Goal: Information Seeking & Learning: Learn about a topic

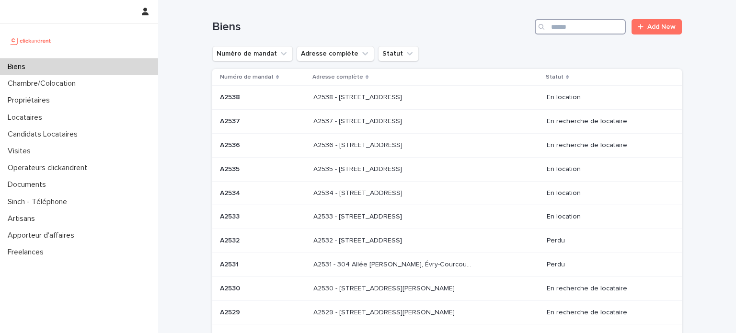
click at [582, 21] on input "Search" at bounding box center [580, 26] width 91 height 15
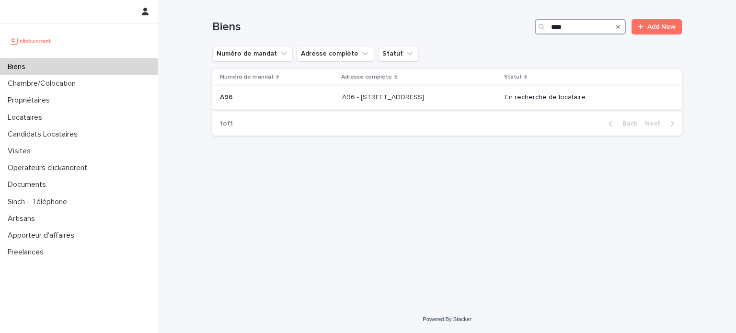
type input "***"
click at [477, 96] on p at bounding box center [419, 97] width 155 height 8
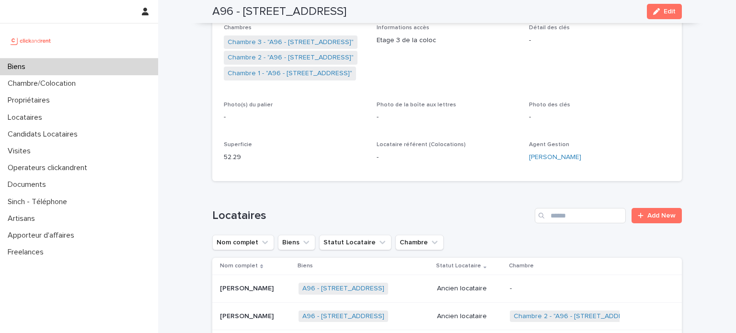
scroll to position [198, 0]
click at [287, 36] on link "Chambre 3 - "A96 - [STREET_ADDRESS]"" at bounding box center [291, 41] width 126 height 10
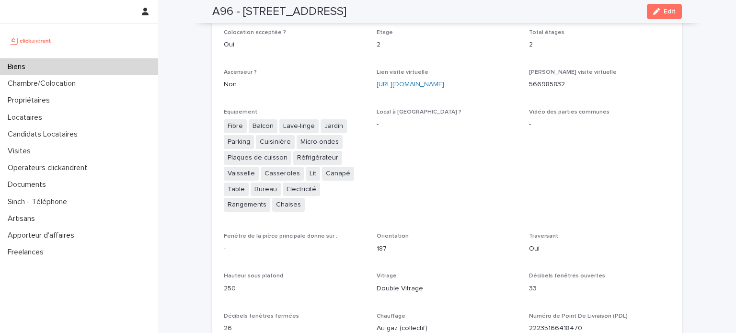
scroll to position [2163, 0]
click at [424, 80] on link "[URL][DOMAIN_NAME]" at bounding box center [411, 83] width 68 height 7
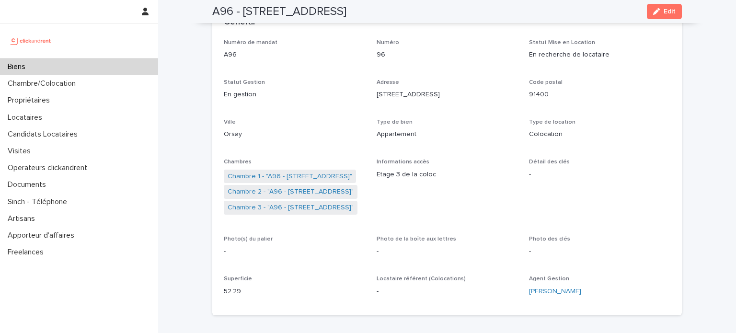
scroll to position [40, 0]
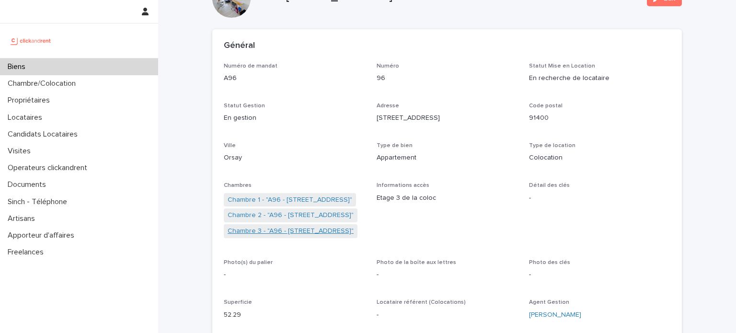
click at [263, 230] on link "Chambre 3 - "A96 - [STREET_ADDRESS]"" at bounding box center [291, 231] width 126 height 10
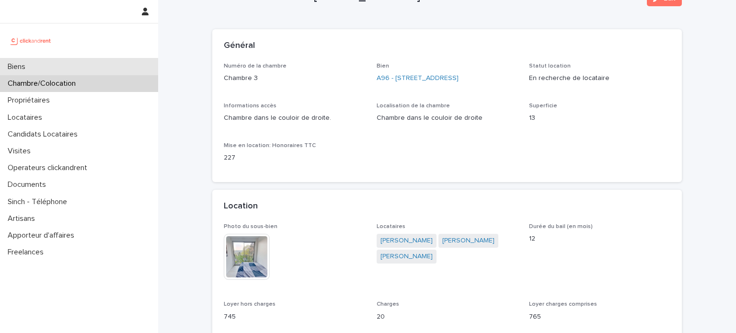
click at [90, 65] on div "Biens" at bounding box center [79, 66] width 158 height 17
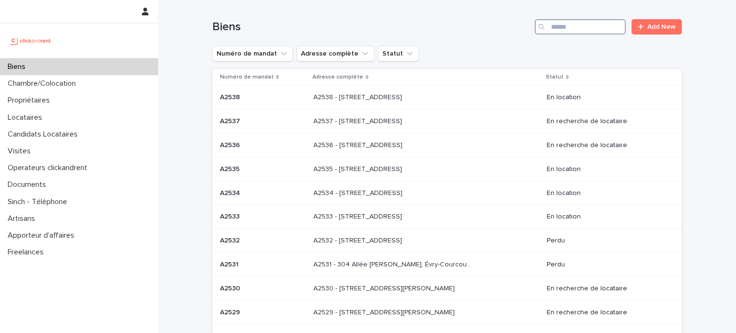
click at [576, 31] on input "Search" at bounding box center [580, 26] width 91 height 15
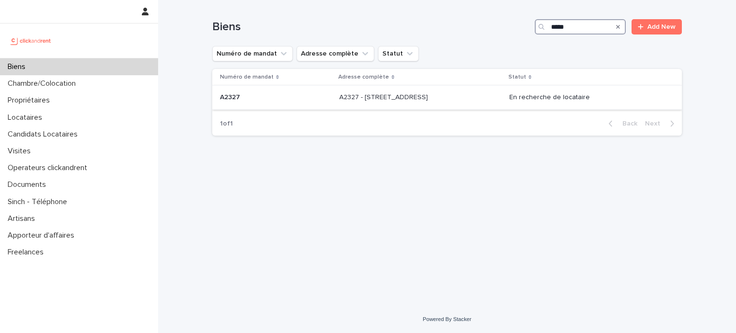
type input "*****"
click at [491, 97] on div "A2327 - [STREET_ADDRESS][GEOGRAPHIC_DATA][STREET_ADDRESS]" at bounding box center [420, 98] width 162 height 16
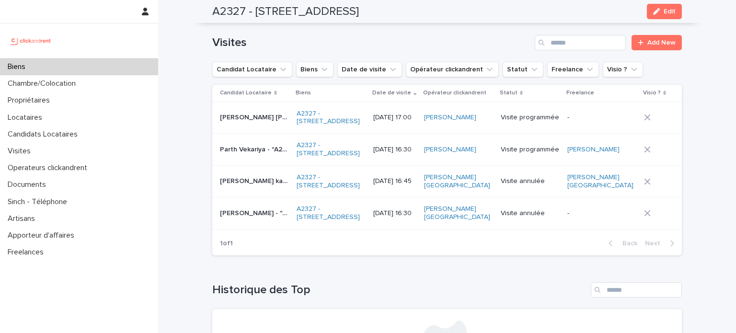
scroll to position [3733, 0]
click at [92, 58] on div at bounding box center [79, 58] width 158 height 0
click at [95, 63] on div "Biens" at bounding box center [79, 66] width 158 height 17
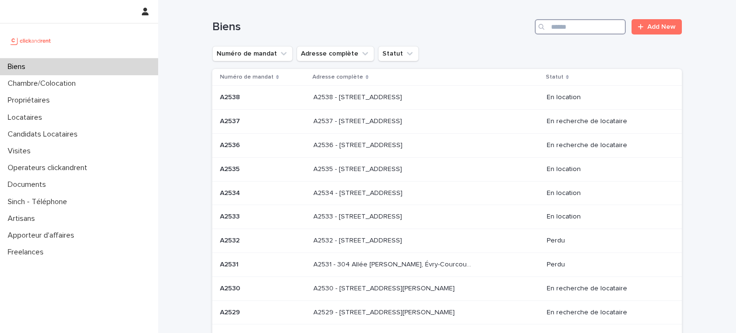
click at [554, 22] on input "Search" at bounding box center [580, 26] width 91 height 15
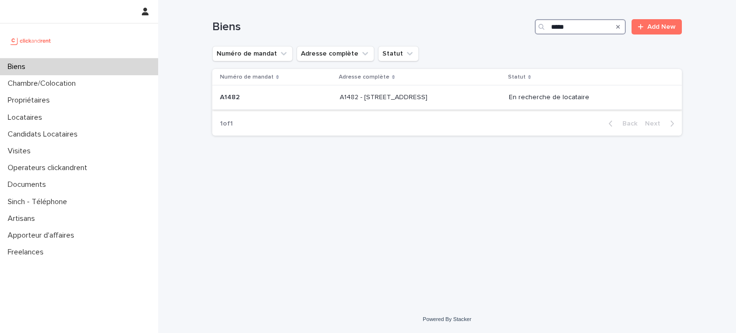
type input "*****"
click at [458, 89] on td "A1482 - [STREET_ADDRESS][GEOGRAPHIC_DATA] A1482 - [STREET_ADDRESS]" at bounding box center [420, 98] width 169 height 24
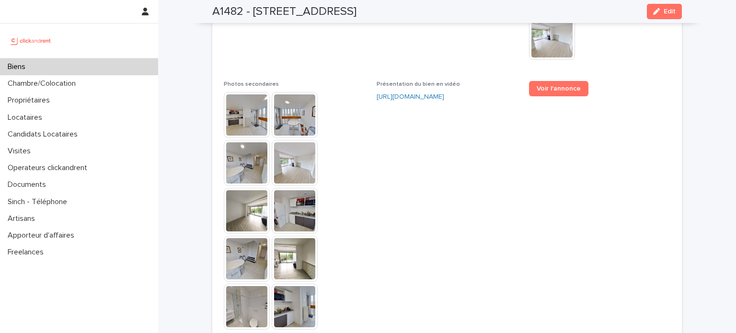
scroll to position [2300, 0]
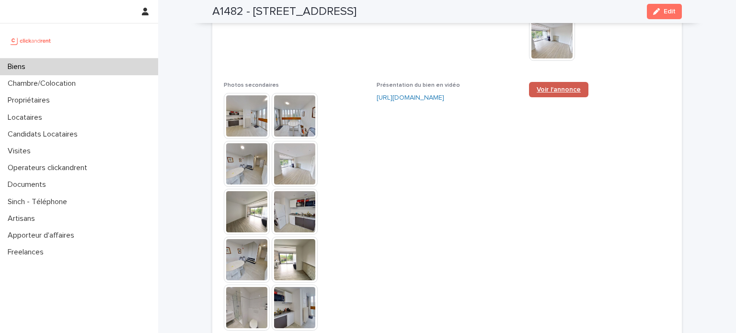
click at [562, 82] on link "Voir l'annonce" at bounding box center [558, 89] width 59 height 15
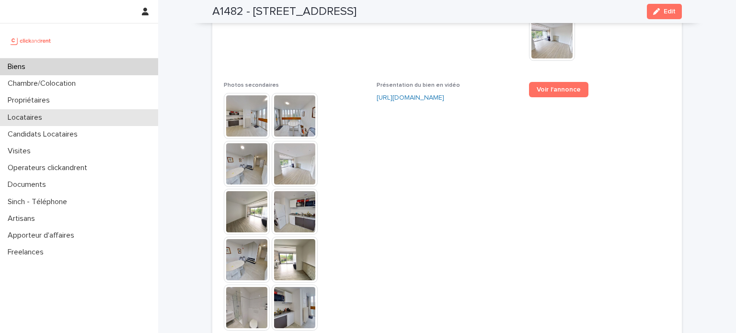
click at [53, 118] on div "Locataires" at bounding box center [79, 117] width 158 height 17
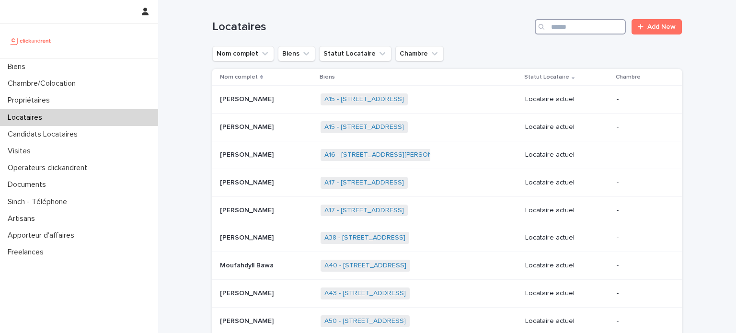
click at [573, 32] on input "Search" at bounding box center [580, 26] width 91 height 15
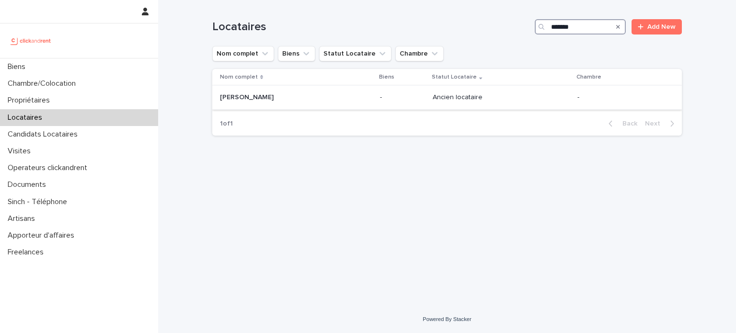
type input "*******"
click at [496, 92] on div "Ancien locataire" at bounding box center [493, 97] width 120 height 10
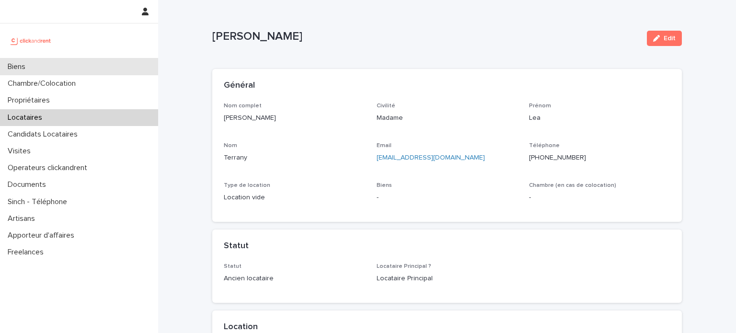
click at [86, 68] on div "Biens" at bounding box center [79, 66] width 158 height 17
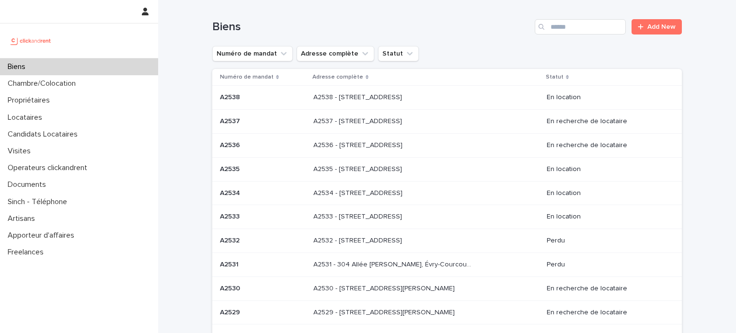
click at [577, 34] on div "Biens Add New" at bounding box center [446, 23] width 469 height 46
click at [565, 35] on div "Biens Add New" at bounding box center [446, 23] width 469 height 46
click at [558, 28] on input "Search" at bounding box center [580, 26] width 91 height 15
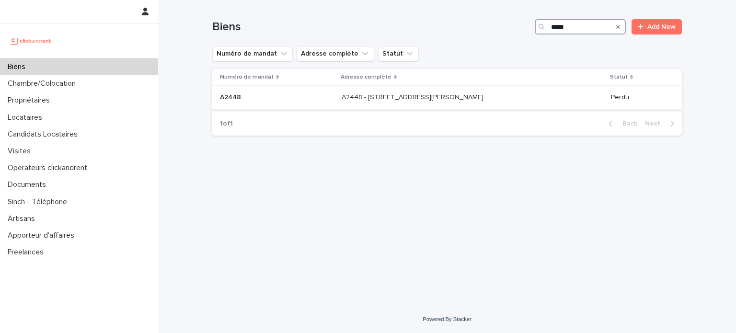
type input "*****"
click at [489, 103] on div "A2448 - [STREET_ADDRESS][PERSON_NAME] - [STREET_ADDRESS][PERSON_NAME]" at bounding box center [473, 98] width 262 height 16
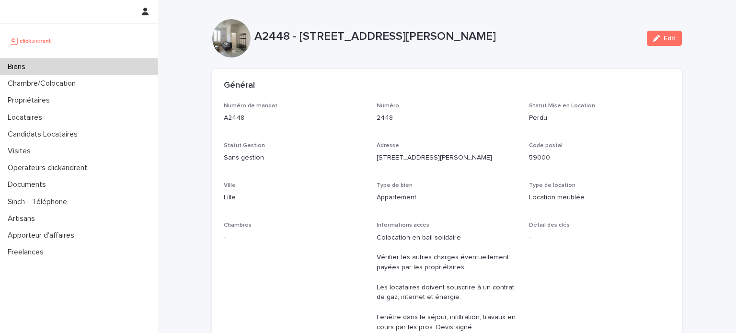
scroll to position [31, 0]
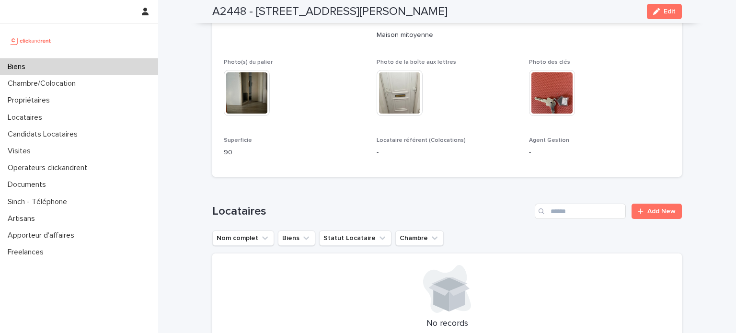
drag, startPoint x: 400, startPoint y: 165, endPoint x: 335, endPoint y: 172, distance: 65.0
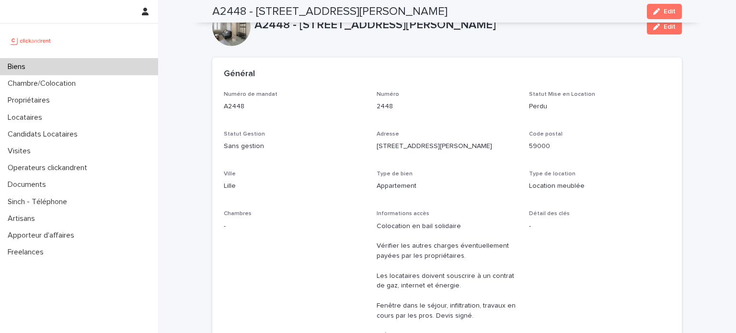
scroll to position [0, 0]
